Goal: Find specific page/section: Find specific page/section

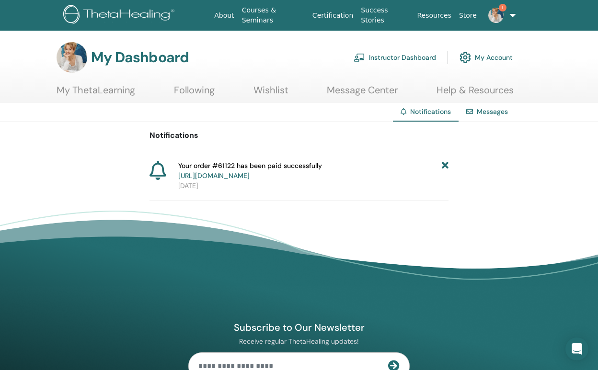
click at [443, 163] on icon at bounding box center [445, 171] width 7 height 20
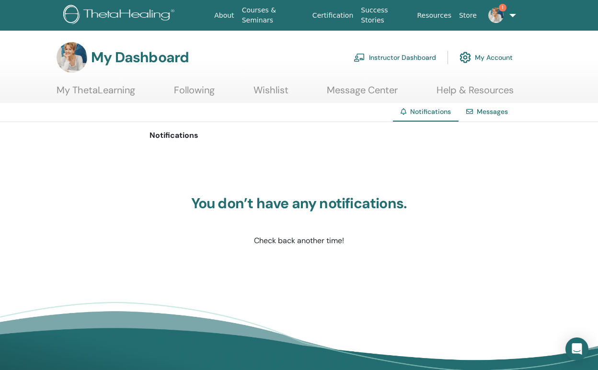
click at [500, 109] on link "Messages" at bounding box center [492, 111] width 31 height 9
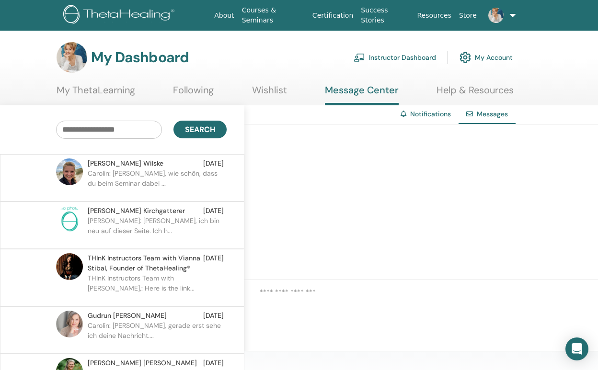
click at [400, 58] on link "Instructor Dashboard" at bounding box center [395, 57] width 82 height 21
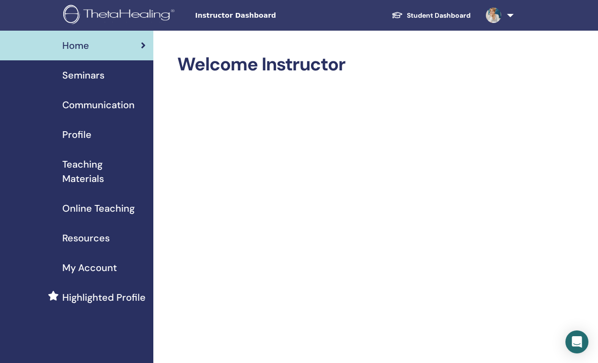
click at [85, 76] on span "Seminars" at bounding box center [83, 75] width 42 height 14
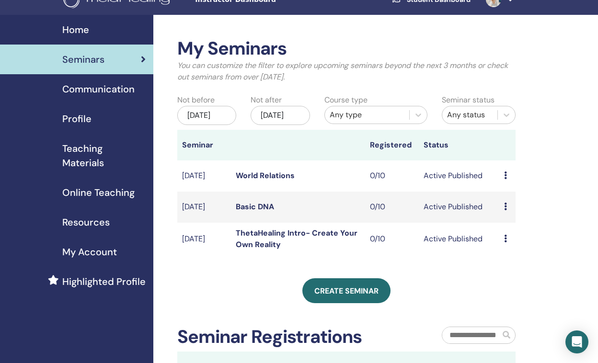
scroll to position [93, 0]
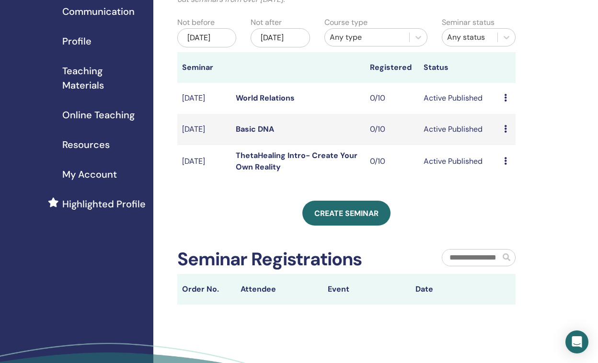
click at [254, 134] on link "Basic DNA" at bounding box center [255, 129] width 38 height 10
